Goal: Task Accomplishment & Management: Use online tool/utility

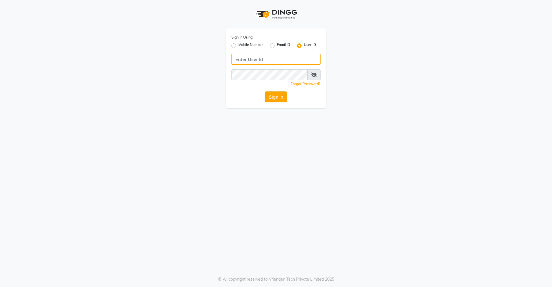
type input "divinesalon"
click at [281, 99] on button "Sign In" at bounding box center [276, 96] width 22 height 11
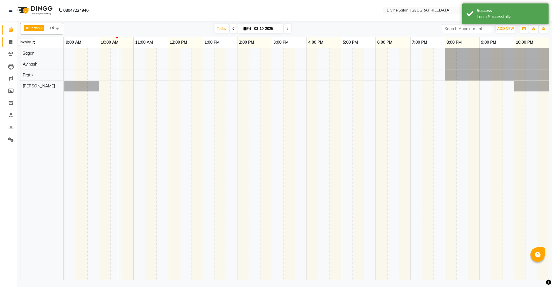
click at [8, 40] on span at bounding box center [11, 42] width 10 height 7
select select "service"
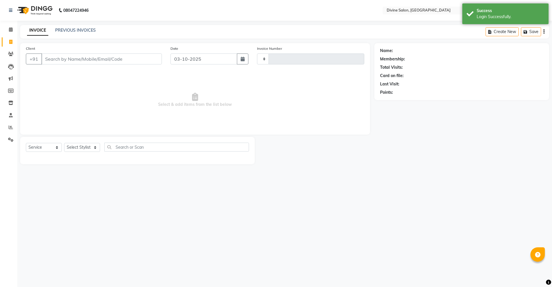
type input "1769"
select select "745"
click at [76, 146] on select "Select Stylist [PERSON_NAME] Pooja [PERSON_NAME] pooja [PERSON_NAME] [PERSON_NA…" at bounding box center [82, 147] width 36 height 9
click at [64, 143] on select "Select Stylist [PERSON_NAME] Pooja [PERSON_NAME] pooja [PERSON_NAME] [PERSON_NA…" at bounding box center [82, 147] width 36 height 9
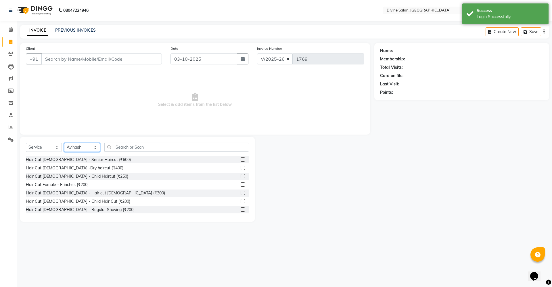
click at [87, 147] on select "Select Stylist [PERSON_NAME] Pooja [PERSON_NAME] pooja [PERSON_NAME] [PERSON_NA…" at bounding box center [82, 147] width 36 height 9
select select "11821"
click at [64, 143] on select "Select Stylist [PERSON_NAME] Pooja [PERSON_NAME] pooja [PERSON_NAME] [PERSON_NA…" at bounding box center [82, 147] width 36 height 9
click at [241, 193] on label at bounding box center [243, 193] width 4 height 4
click at [241, 193] on input "checkbox" at bounding box center [243, 193] width 4 height 4
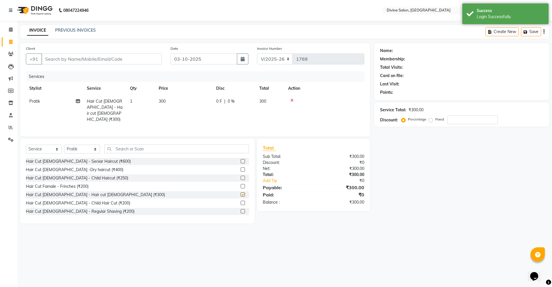
checkbox input "false"
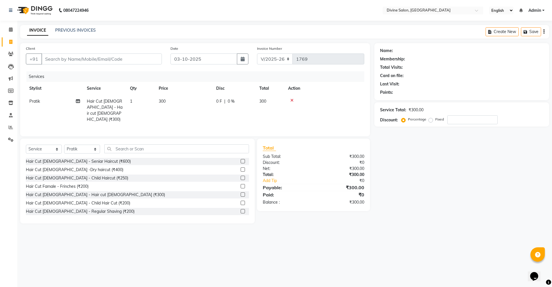
click at [172, 104] on td "300" at bounding box center [184, 110] width 58 height 31
select select "11821"
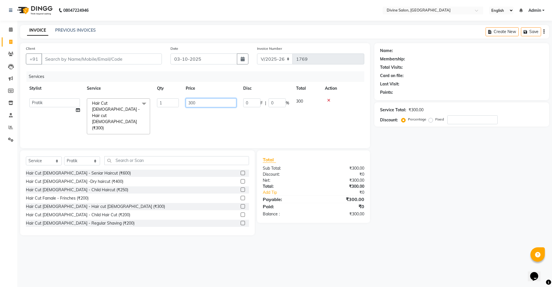
click at [199, 99] on input "300" at bounding box center [211, 102] width 51 height 9
type input "3"
type input "250"
drag, startPoint x: 500, startPoint y: 226, endPoint x: 501, endPoint y: 223, distance: 3.0
click at [500, 226] on main "INVOICE PREVIOUS INVOICES Create New Save Client +91 Date [DATE] Invoice Number…" at bounding box center [284, 134] width 535 height 219
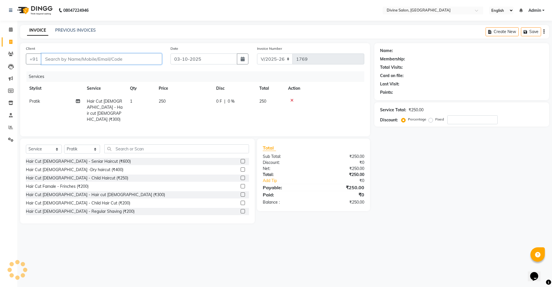
click at [146, 57] on input "Client" at bounding box center [101, 59] width 121 height 11
type input "8"
type input "0"
type input "8408882093"
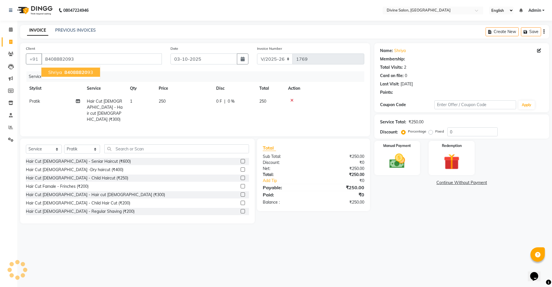
select select "1: Object"
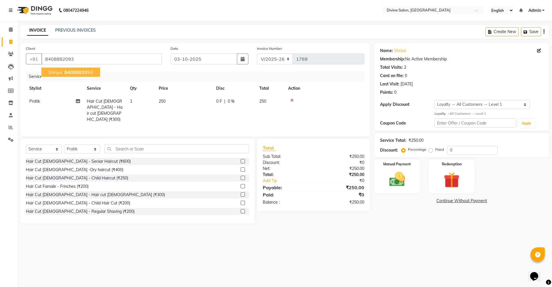
click at [77, 74] on span "84088820" at bounding box center [75, 72] width 23 height 6
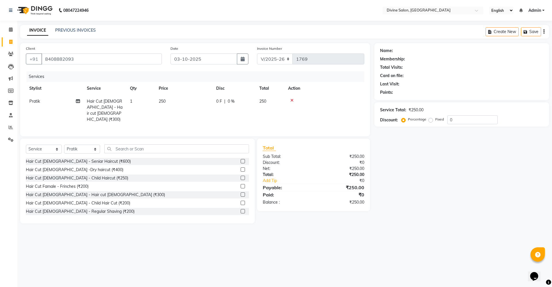
select select "1: Object"
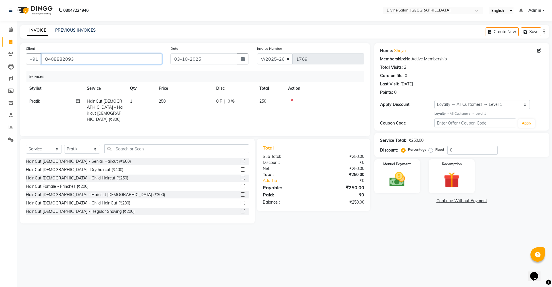
click at [86, 61] on input "8408882093" at bounding box center [101, 59] width 121 height 11
click at [461, 147] on input "0" at bounding box center [473, 150] width 50 height 9
click at [146, 147] on input "text" at bounding box center [176, 148] width 145 height 9
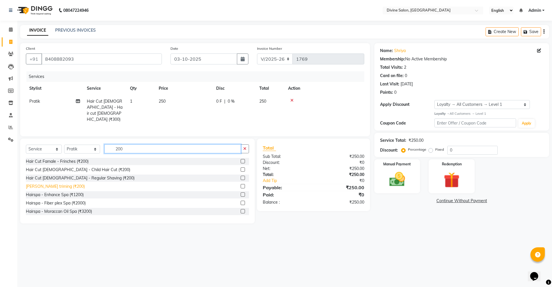
type input "200"
click at [51, 185] on div "[PERSON_NAME] triming (₹200)" at bounding box center [55, 187] width 59 height 6
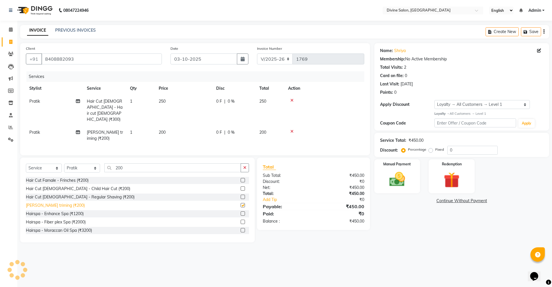
checkbox input "false"
click at [176, 126] on td "200" at bounding box center [184, 135] width 58 height 19
select select "11821"
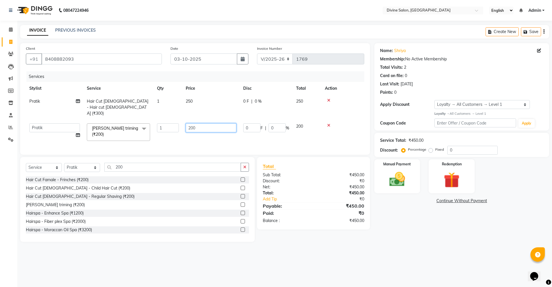
click at [216, 123] on input "200" at bounding box center [211, 127] width 51 height 9
type input "2"
type input "170"
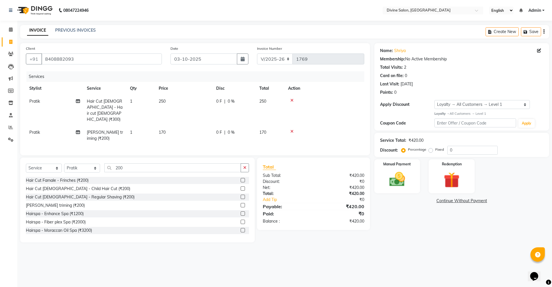
click at [231, 30] on div "INVOICE PREVIOUS INVOICES Create New Save" at bounding box center [284, 32] width 529 height 14
click at [392, 182] on img at bounding box center [397, 179] width 27 height 19
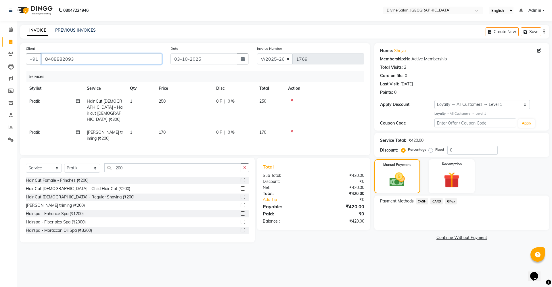
click at [122, 59] on input "8408882093" at bounding box center [101, 59] width 121 height 11
click at [140, 60] on input "8408882093" at bounding box center [101, 59] width 121 height 11
click at [143, 60] on input "8408882093" at bounding box center [101, 59] width 121 height 11
click at [450, 197] on div "Payment Methods CASH CARD GPay" at bounding box center [462, 213] width 175 height 35
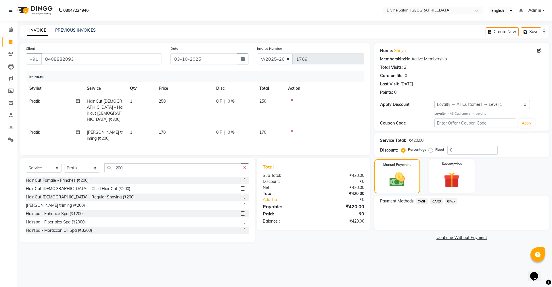
click at [450, 200] on span "GPay" at bounding box center [451, 201] width 12 height 7
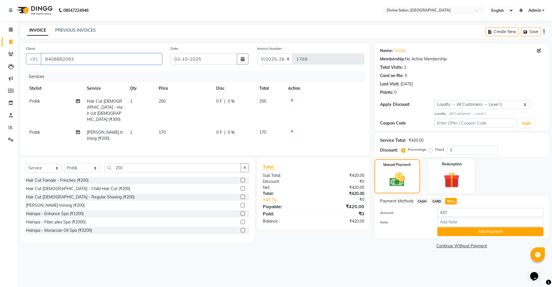
click at [134, 57] on input "8408882093" at bounding box center [101, 59] width 121 height 11
click at [424, 202] on span "CASH" at bounding box center [422, 201] width 12 height 7
click at [492, 237] on div "Payment Methods CASH CARD GPay Amount: 420 Note: Add Payment" at bounding box center [462, 217] width 175 height 43
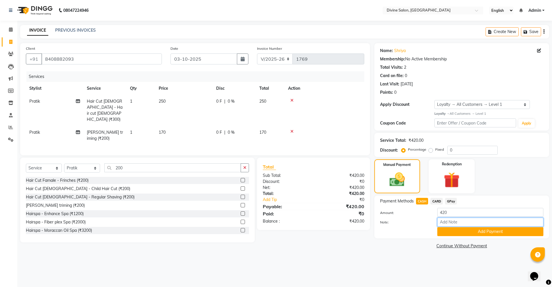
click at [486, 226] on input "Note:" at bounding box center [491, 222] width 106 height 9
click at [485, 233] on button "Add Payment" at bounding box center [491, 231] width 106 height 9
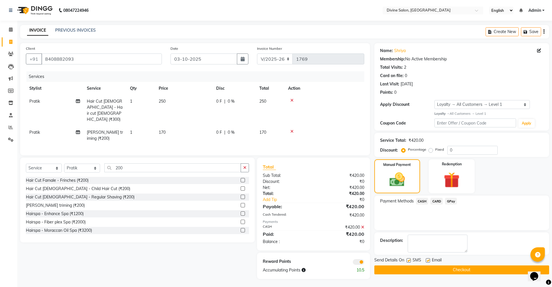
click at [472, 273] on button "Checkout" at bounding box center [462, 270] width 175 height 9
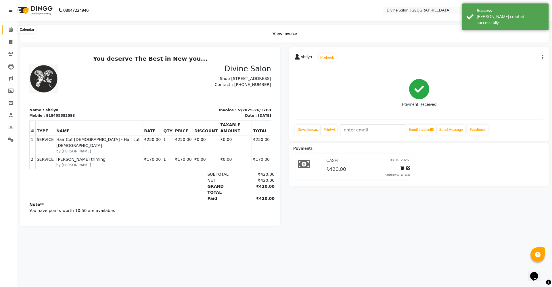
click at [11, 30] on icon at bounding box center [11, 29] width 4 height 4
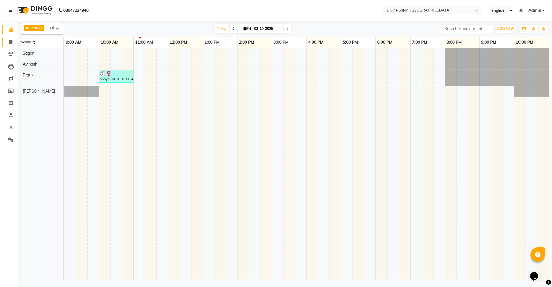
click at [11, 42] on icon at bounding box center [10, 42] width 3 height 4
select select "service"
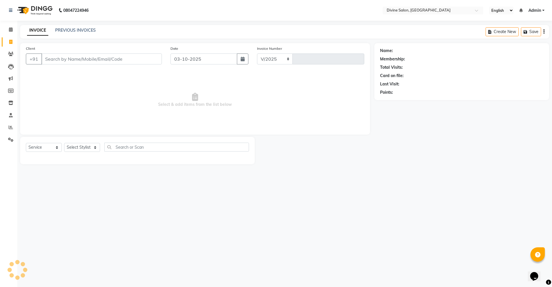
select select "745"
type input "1770"
click at [81, 147] on select "Select Stylist" at bounding box center [82, 147] width 36 height 9
select select "11820"
click at [64, 143] on select "Select Stylist [PERSON_NAME] Pooja [PERSON_NAME] pooja [PERSON_NAME] [PERSON_NA…" at bounding box center [82, 147] width 36 height 9
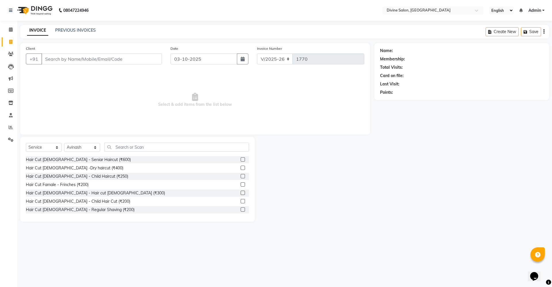
click at [241, 192] on label at bounding box center [243, 193] width 4 height 4
click at [241, 192] on input "checkbox" at bounding box center [243, 193] width 4 height 4
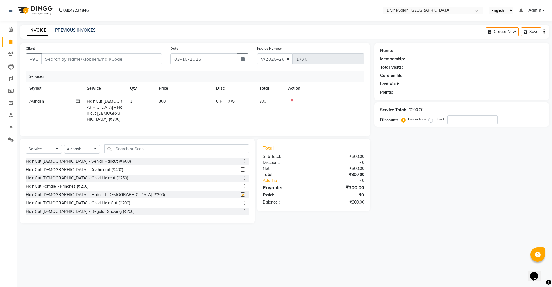
checkbox input "false"
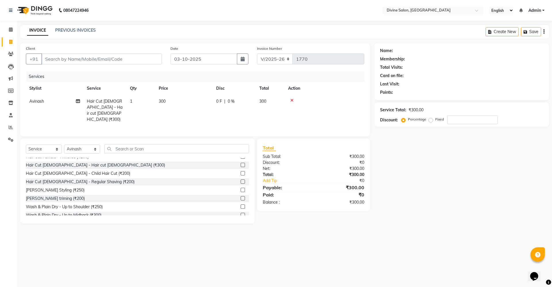
scroll to position [36, 0]
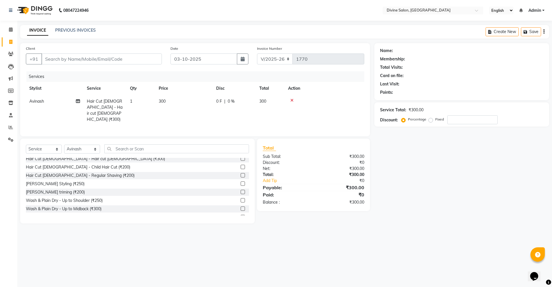
click at [241, 190] on label at bounding box center [243, 192] width 4 height 4
click at [241, 190] on input "checkbox" at bounding box center [243, 192] width 4 height 4
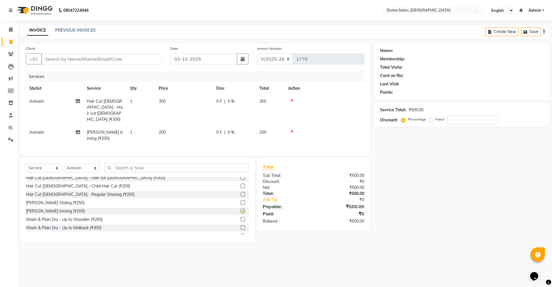
checkbox input "false"
click at [138, 62] on input "Client" at bounding box center [101, 59] width 121 height 11
type input "8"
type input "0"
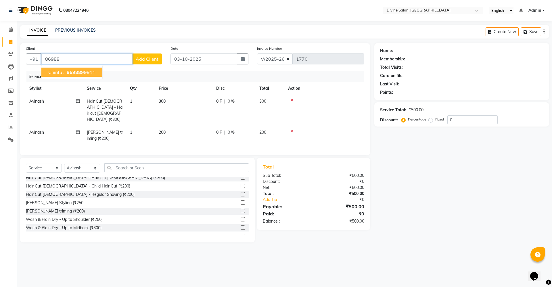
click at [95, 75] on button "Chintu . 86988 99911" at bounding box center [71, 72] width 61 height 9
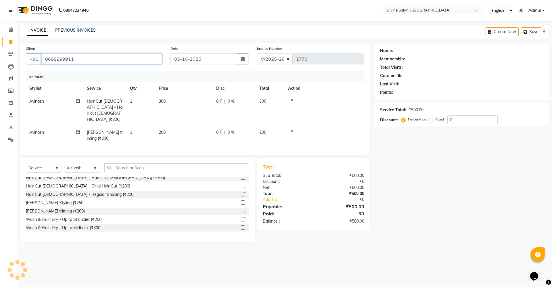
type input "8698899911"
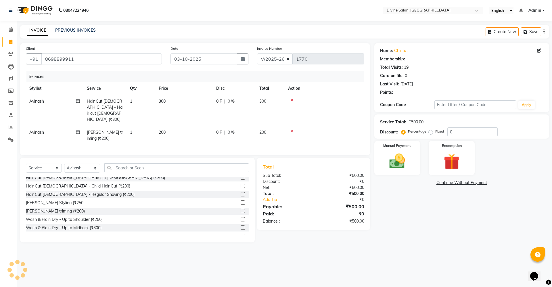
select select "1: Object"
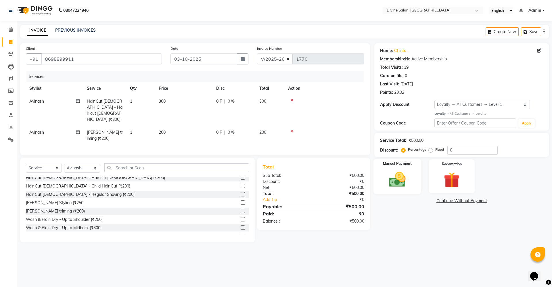
click at [406, 177] on img at bounding box center [397, 179] width 27 height 19
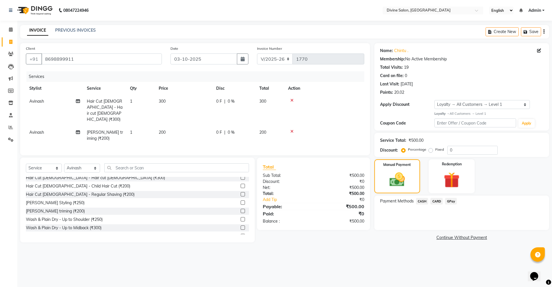
click at [451, 203] on span "GPay" at bounding box center [451, 201] width 12 height 7
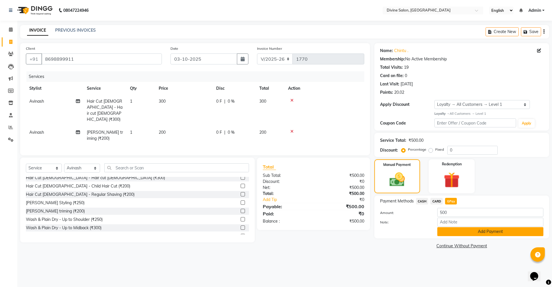
click at [486, 233] on button "Add Payment" at bounding box center [491, 231] width 106 height 9
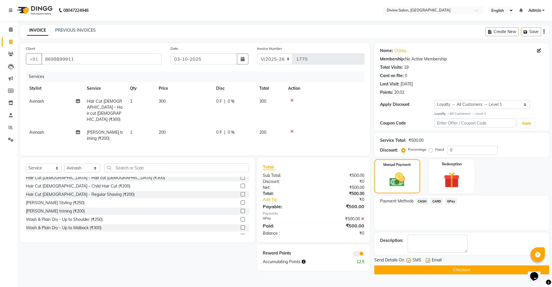
click at [499, 274] on main "INVOICE PREVIOUS INVOICES Create New Save Client [PHONE_NUMBER] Date [DATE] Inv…" at bounding box center [284, 154] width 535 height 258
click at [500, 268] on button "Checkout" at bounding box center [462, 270] width 175 height 9
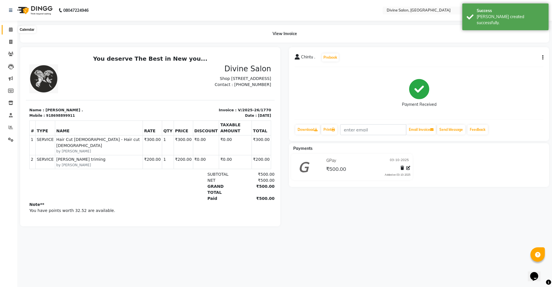
click at [9, 31] on icon at bounding box center [11, 29] width 4 height 4
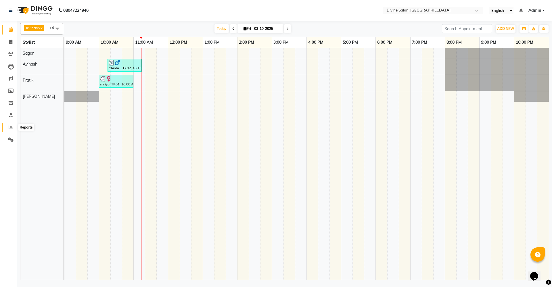
click at [11, 128] on icon at bounding box center [11, 127] width 4 height 4
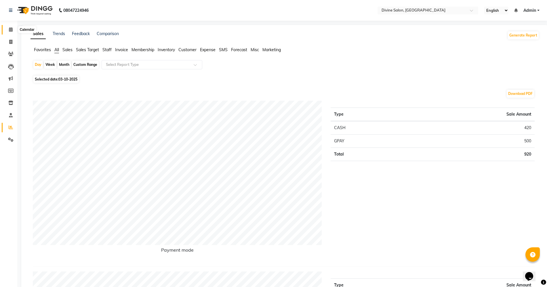
click at [11, 31] on icon at bounding box center [11, 29] width 4 height 4
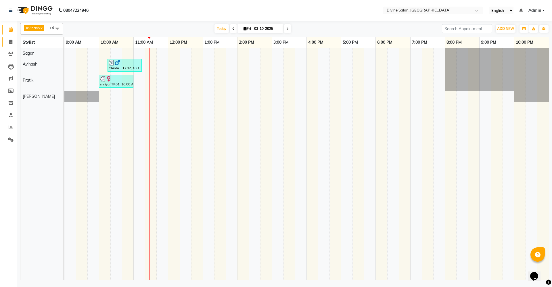
click at [6, 38] on link "Invoice" at bounding box center [9, 41] width 14 height 9
select select "service"
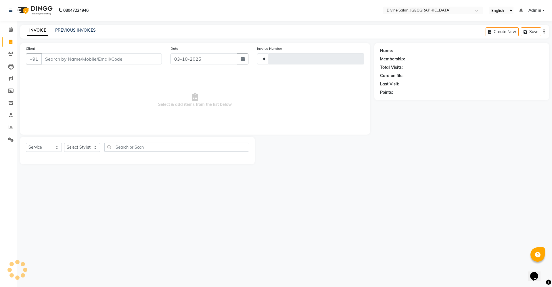
type input "1771"
select select "745"
click at [85, 151] on select "Select Stylist [PERSON_NAME] Pooja [PERSON_NAME] pooja [PERSON_NAME] [PERSON_NA…" at bounding box center [82, 147] width 36 height 9
select select "11821"
click at [64, 143] on select "Select Stylist [PERSON_NAME] Pooja [PERSON_NAME] pooja [PERSON_NAME] [PERSON_NA…" at bounding box center [82, 147] width 36 height 9
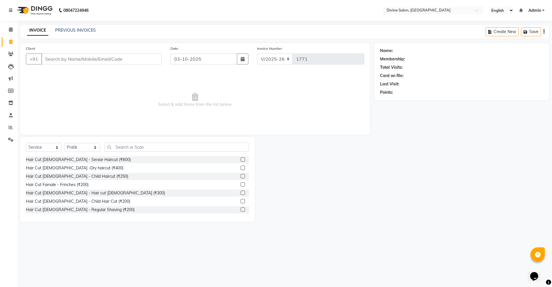
click at [241, 193] on label at bounding box center [243, 193] width 4 height 4
click at [241, 193] on input "checkbox" at bounding box center [243, 193] width 4 height 4
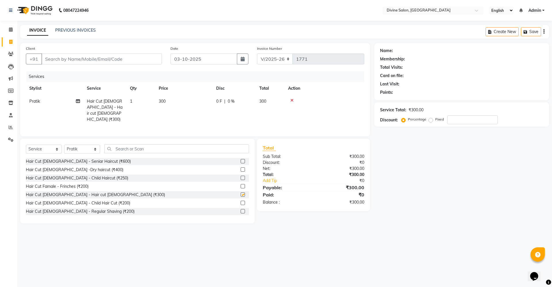
checkbox input "false"
click at [189, 101] on td "300" at bounding box center [184, 110] width 58 height 31
select select "11821"
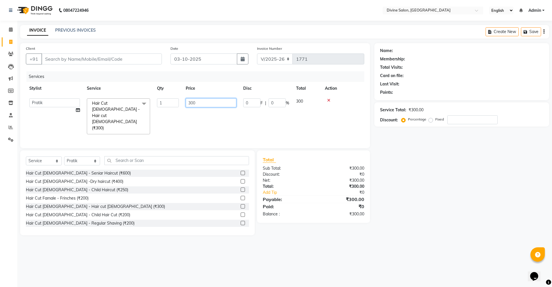
click at [218, 101] on input "300" at bounding box center [211, 102] width 51 height 9
type input "3"
type input "250"
click at [111, 63] on input "Client" at bounding box center [101, 59] width 121 height 11
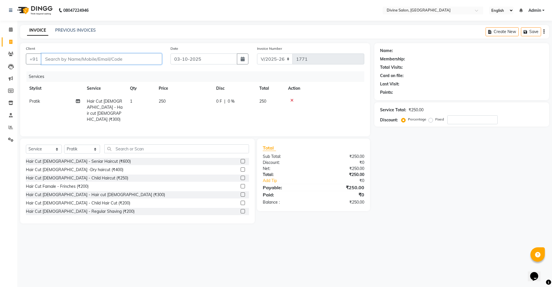
type input "9"
type input "0"
click at [90, 76] on button "bhushan 914692 1097" at bounding box center [73, 72] width 64 height 9
type input "9146921097"
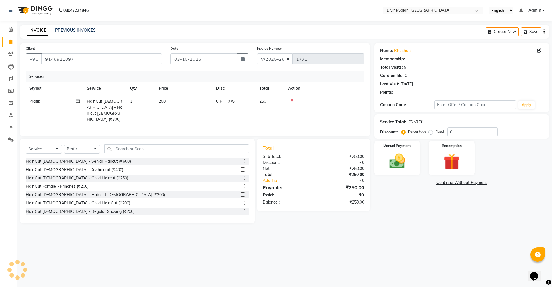
select select "1: Object"
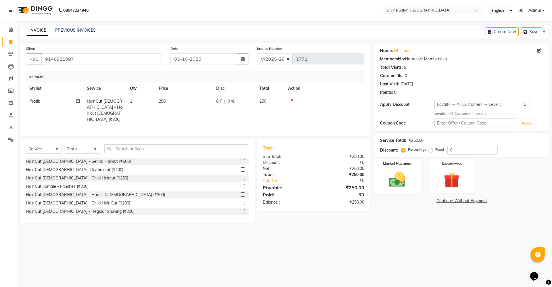
click at [392, 189] on img at bounding box center [397, 179] width 27 height 19
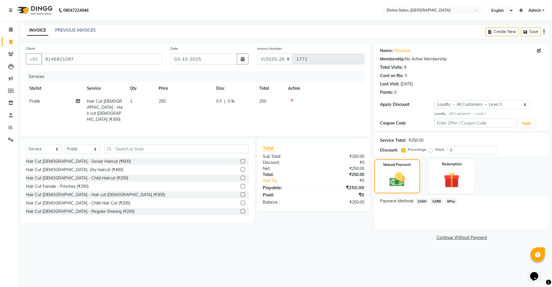
click at [452, 203] on span "GPay" at bounding box center [451, 201] width 12 height 7
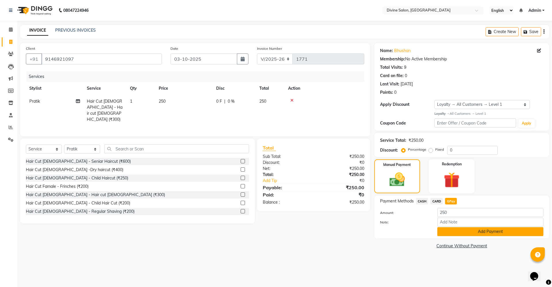
click at [501, 229] on button "Add Payment" at bounding box center [491, 231] width 106 height 9
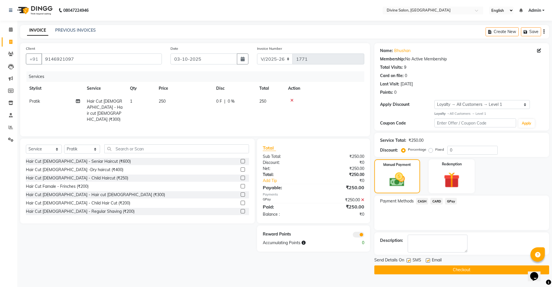
click at [490, 268] on button "Checkout" at bounding box center [462, 270] width 175 height 9
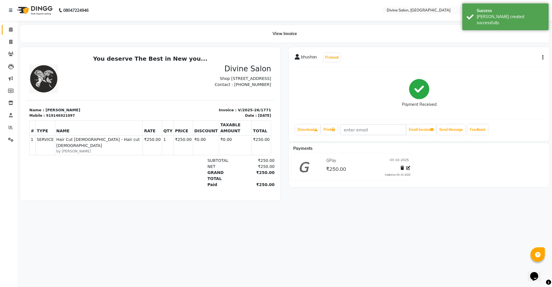
click at [3, 25] on link "Calendar" at bounding box center [9, 29] width 14 height 9
